Goal: Navigation & Orientation: Understand site structure

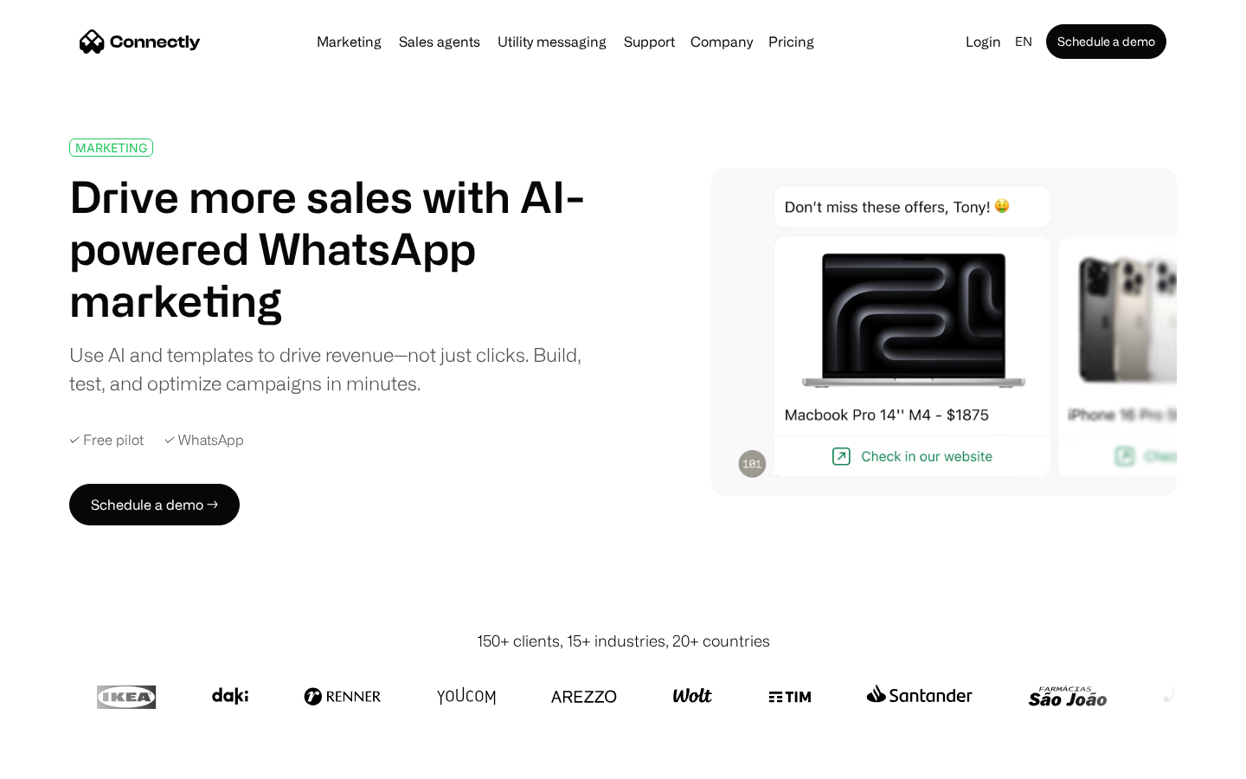
scroll to position [6156, 0]
